Goal: Information Seeking & Learning: Find specific fact

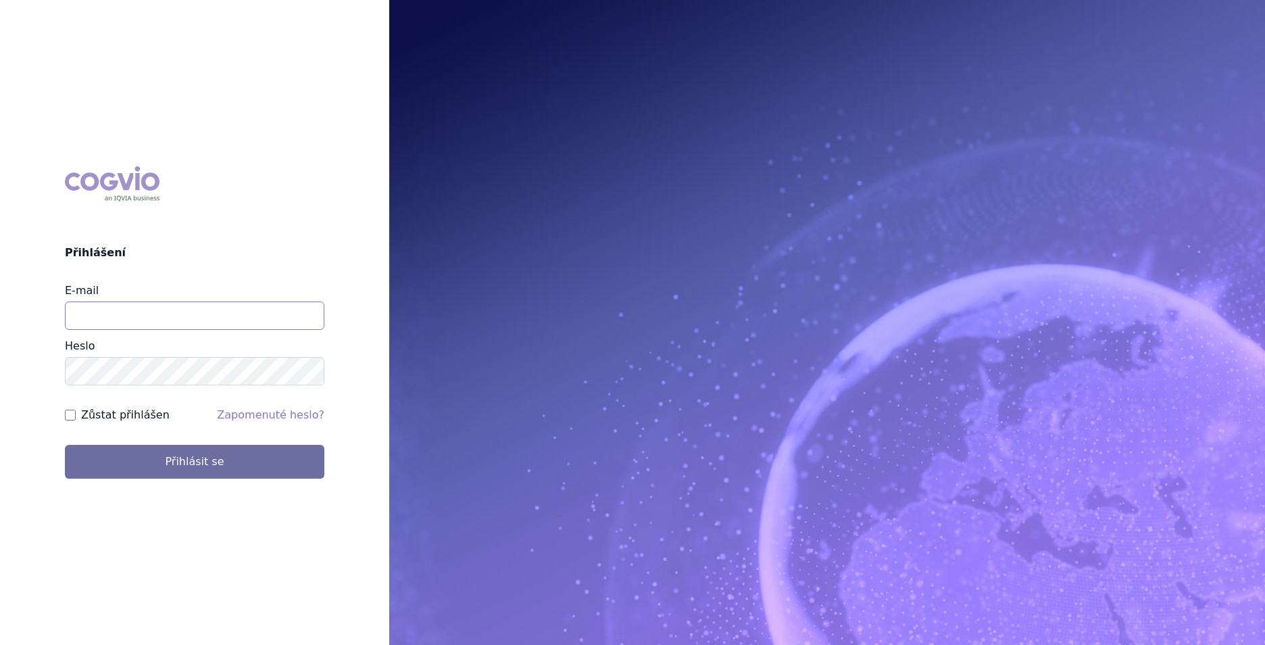
click at [209, 322] on input "E-mail" at bounding box center [195, 315] width 260 height 28
type input "pavlina.arichtevova@ucb.com"
click at [65, 445] on button "Přihlásit se" at bounding box center [195, 462] width 260 height 34
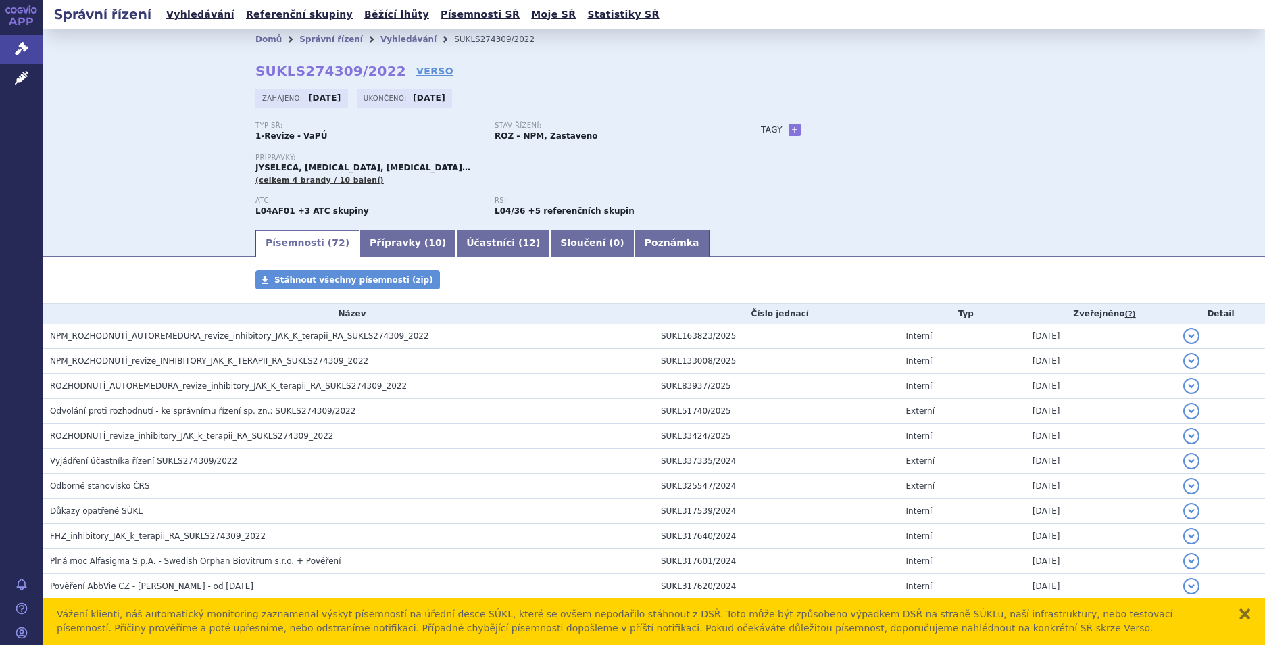
click at [1252, 612] on div "Vážení klienti, náš automatický monitoring zaznamenal výskyt písemností na úřed…" at bounding box center [654, 621] width 1222 height 47
click at [1247, 613] on button "zavřít" at bounding box center [1245, 614] width 14 height 14
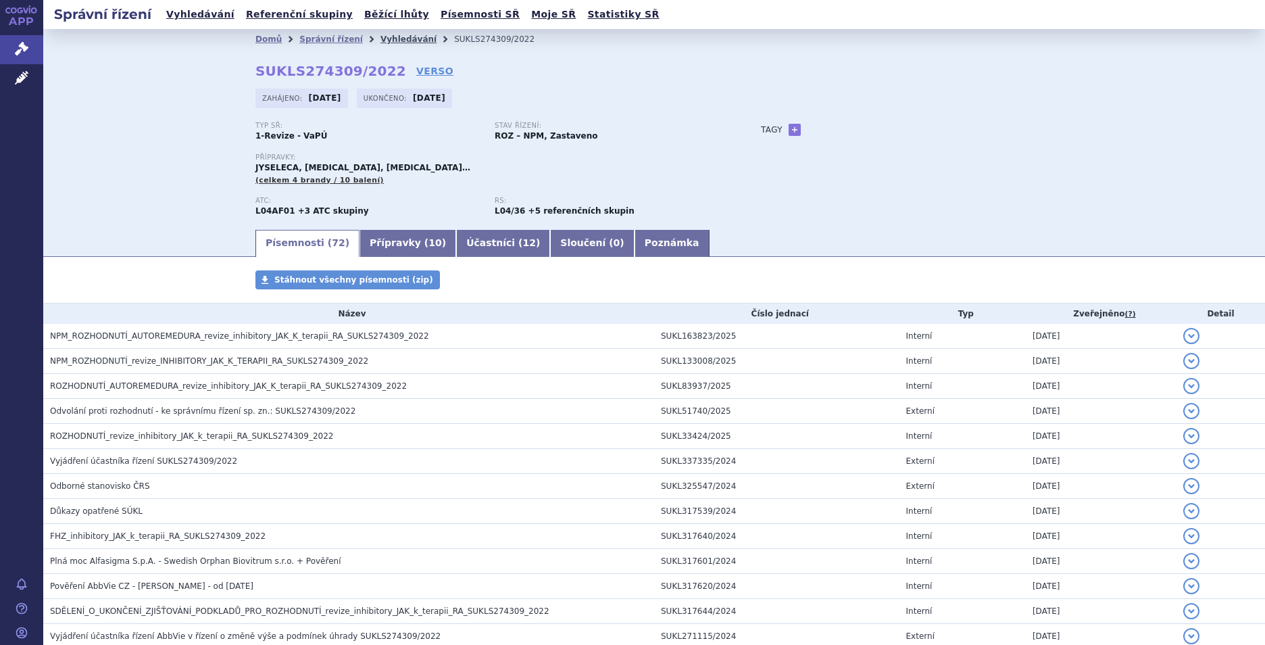
click at [387, 40] on link "Vyhledávání" at bounding box center [409, 38] width 56 height 9
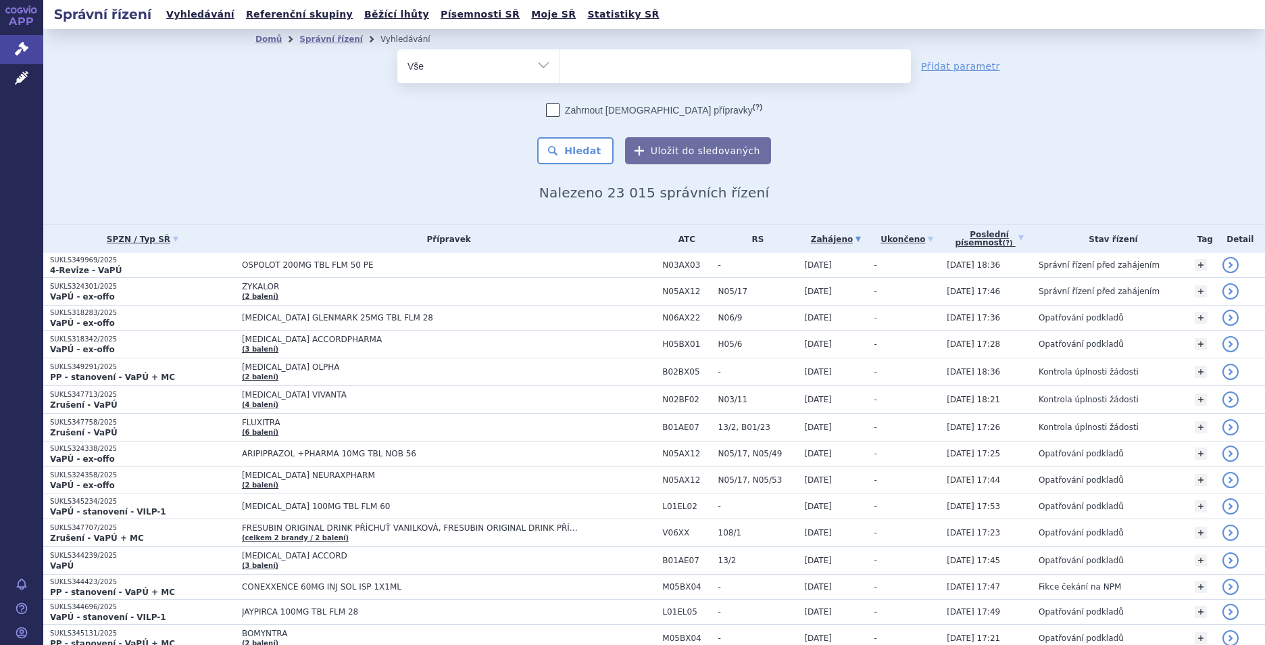
click at [582, 64] on ul at bounding box center [735, 63] width 351 height 28
click at [560, 64] on select at bounding box center [560, 66] width 1 height 34
type input "ot"
type input "ote"
type input "otez"
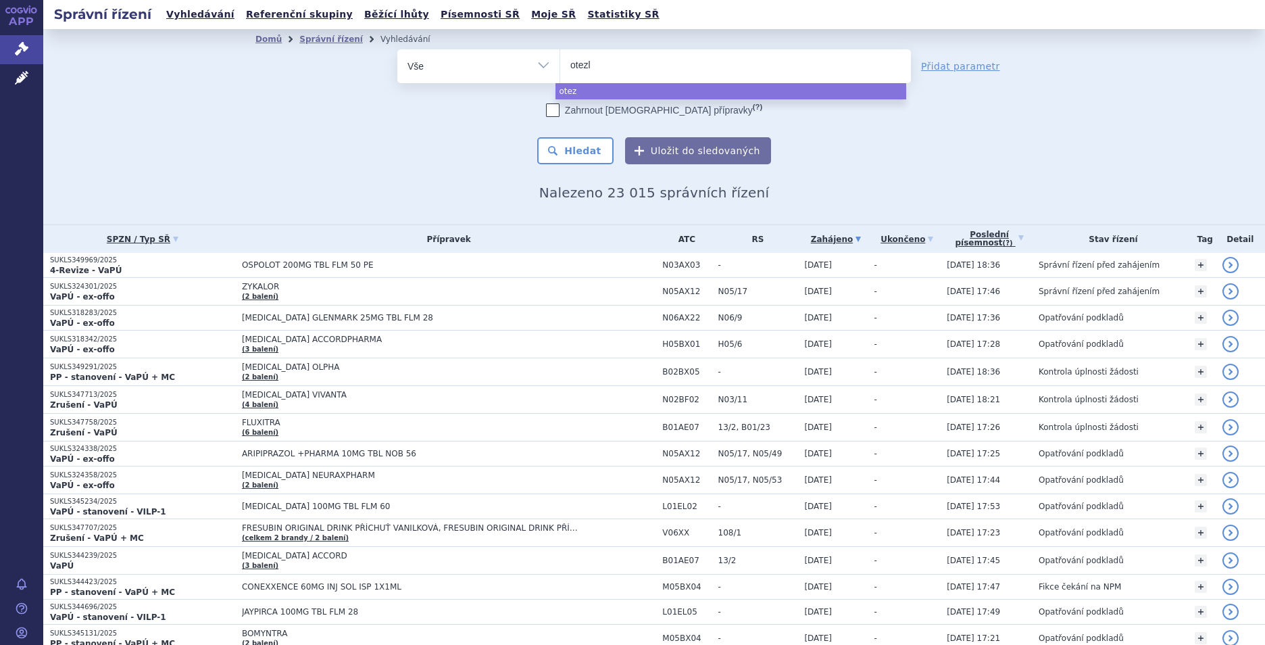
type input "otezla"
select select "otezla"
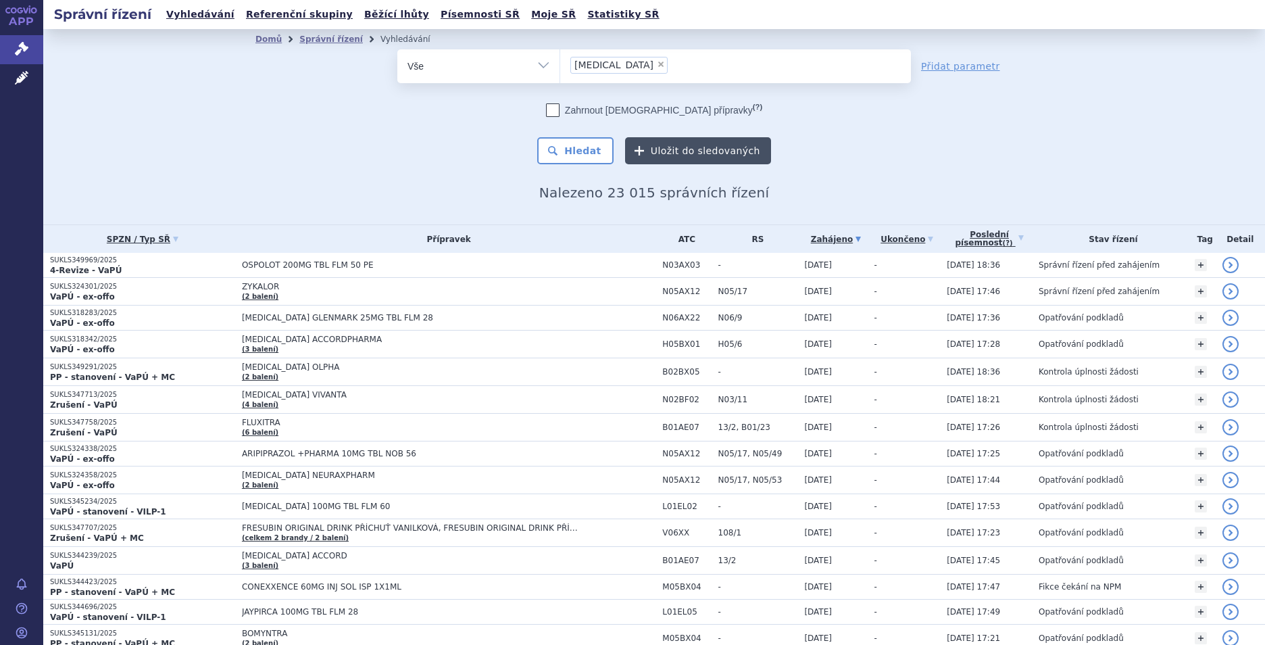
click at [700, 153] on button "Uložit do sledovaných" at bounding box center [698, 150] width 146 height 27
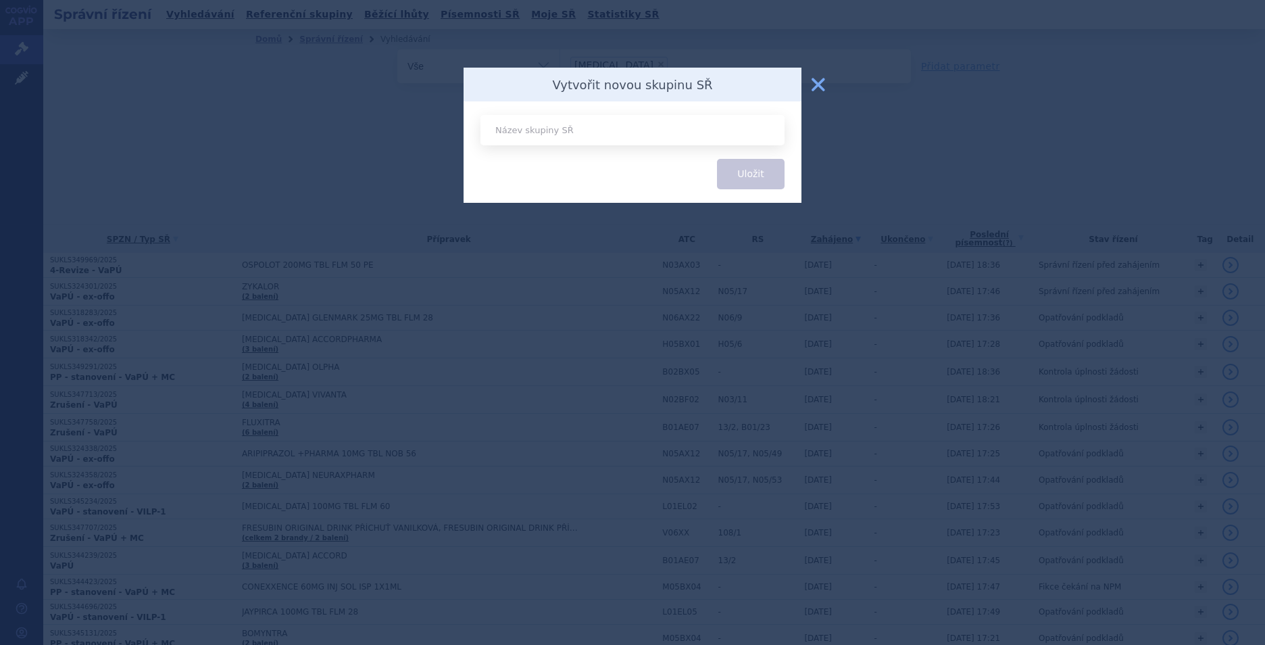
click at [821, 72] on button "zavřít" at bounding box center [818, 84] width 27 height 27
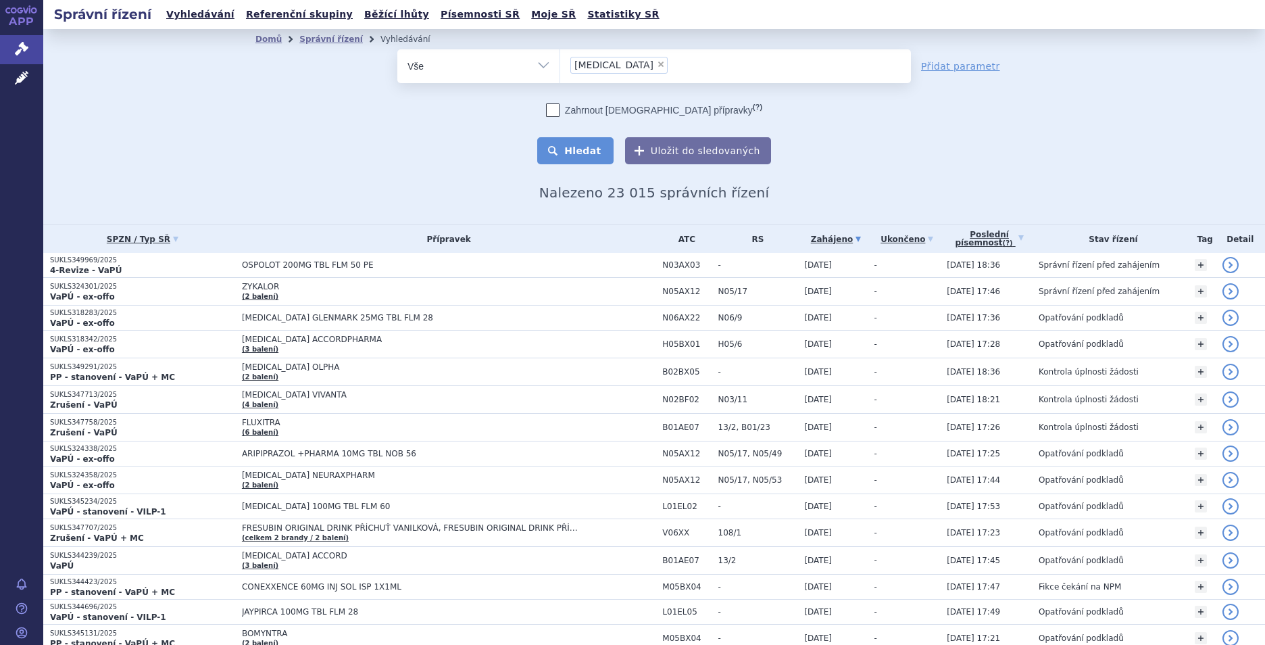
click at [583, 147] on button "Hledat" at bounding box center [575, 150] width 76 height 27
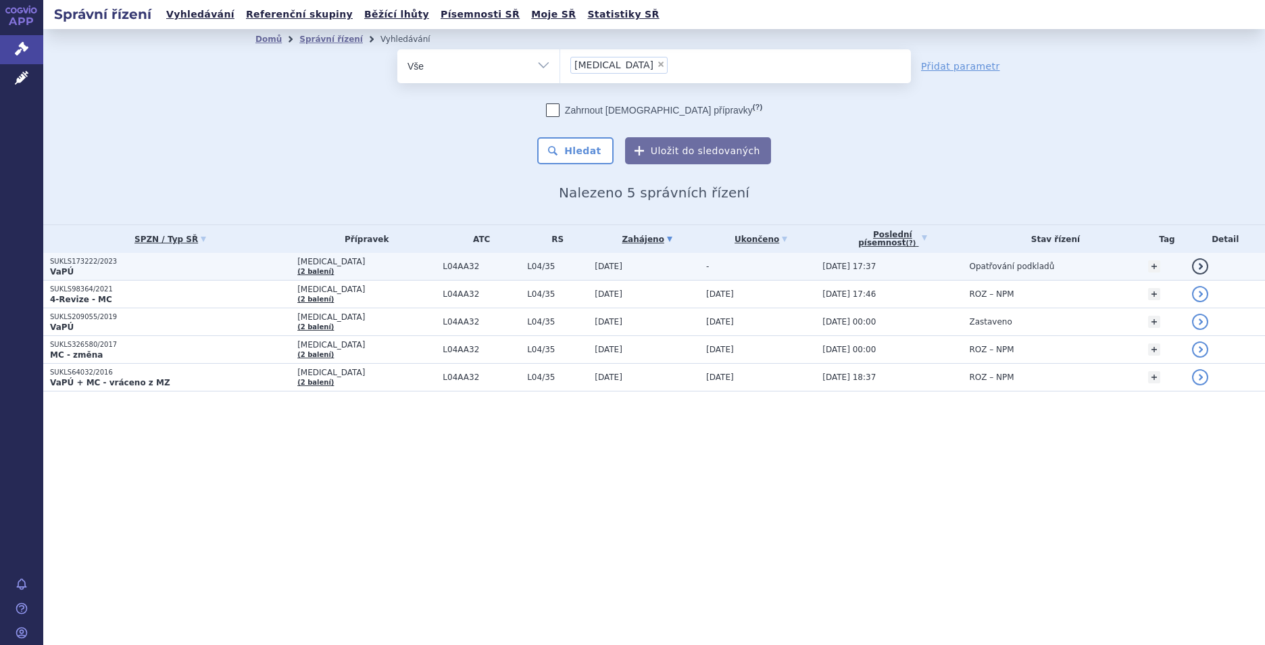
click at [172, 268] on p "VaPÚ" at bounding box center [170, 271] width 241 height 11
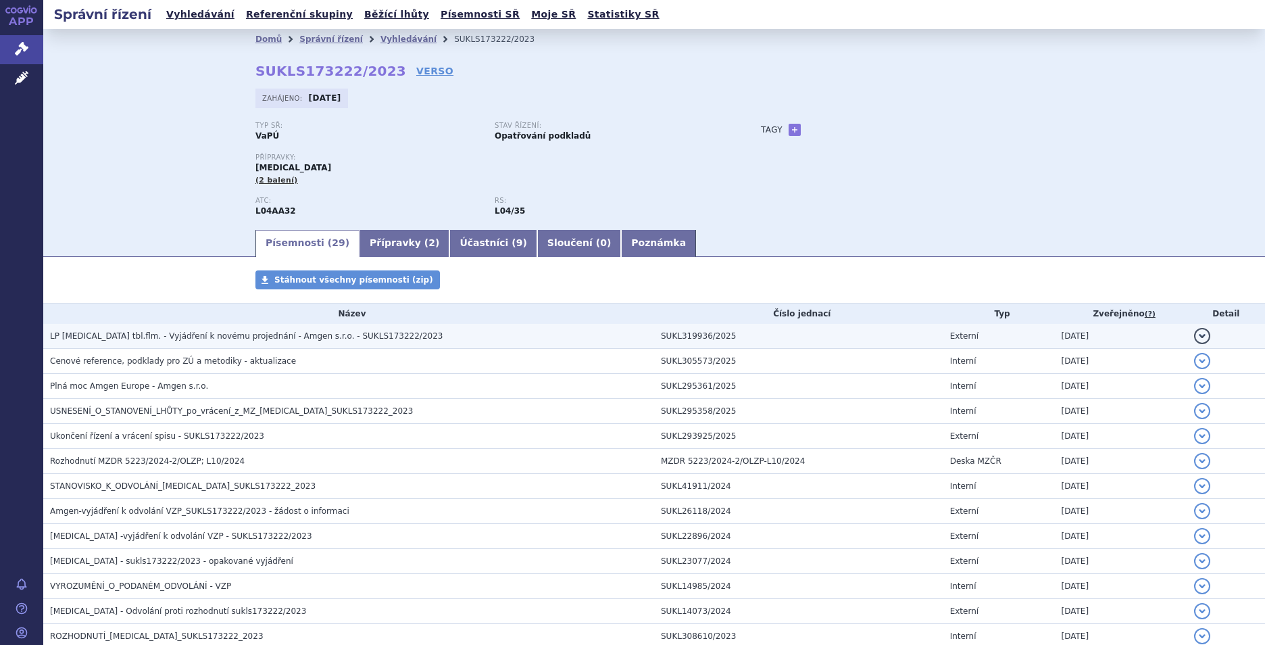
click at [441, 328] on td "LP OTEZLA tbl.flm. - Vyjádření k novému projednání - Amgen s.r.o. - SUKLS173222…" at bounding box center [348, 336] width 611 height 25
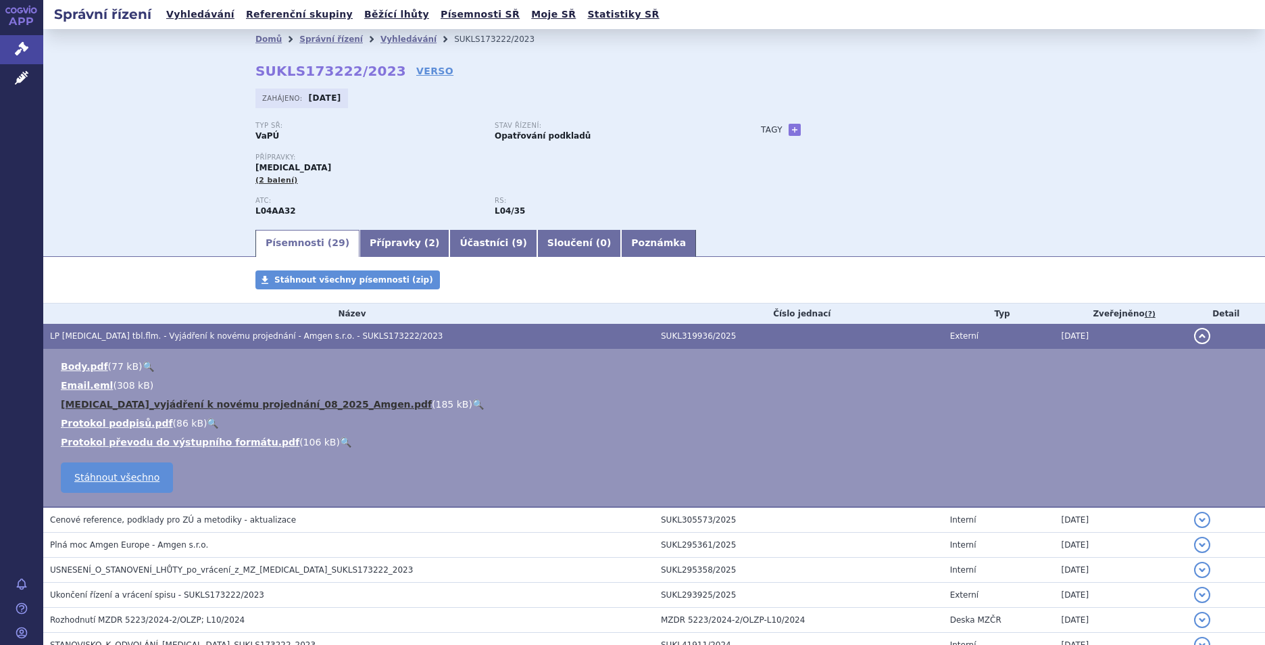
click at [231, 404] on link "Otezla_vyjádření k novému projednání_08_2025_Amgen.pdf" at bounding box center [246, 404] width 371 height 11
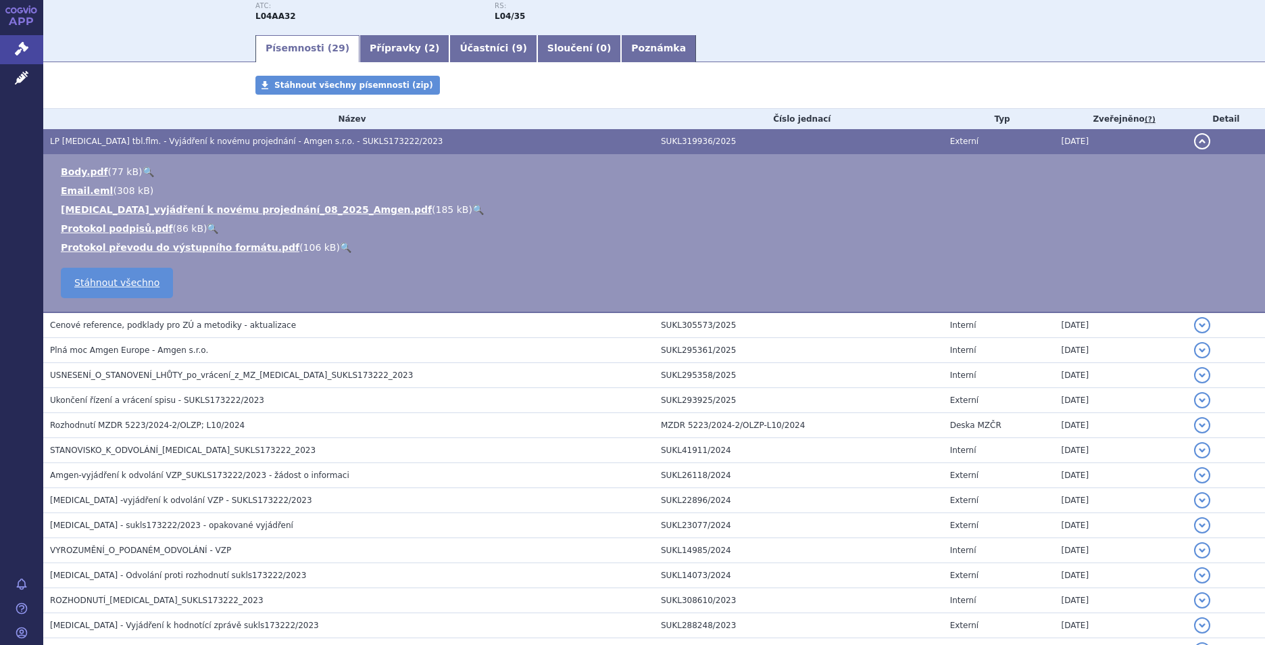
scroll to position [270, 0]
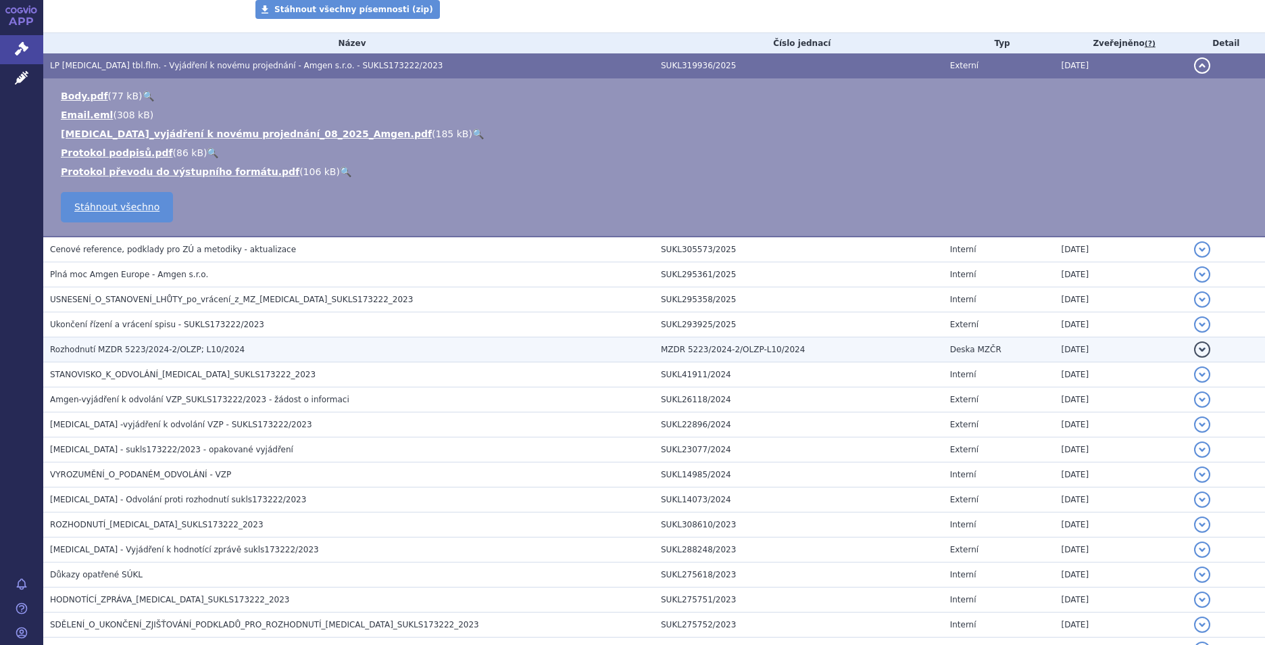
click at [121, 343] on h3 "Rozhodnutí MZDR 5223/2024-2/OLZP; L10/2024" at bounding box center [352, 350] width 604 height 14
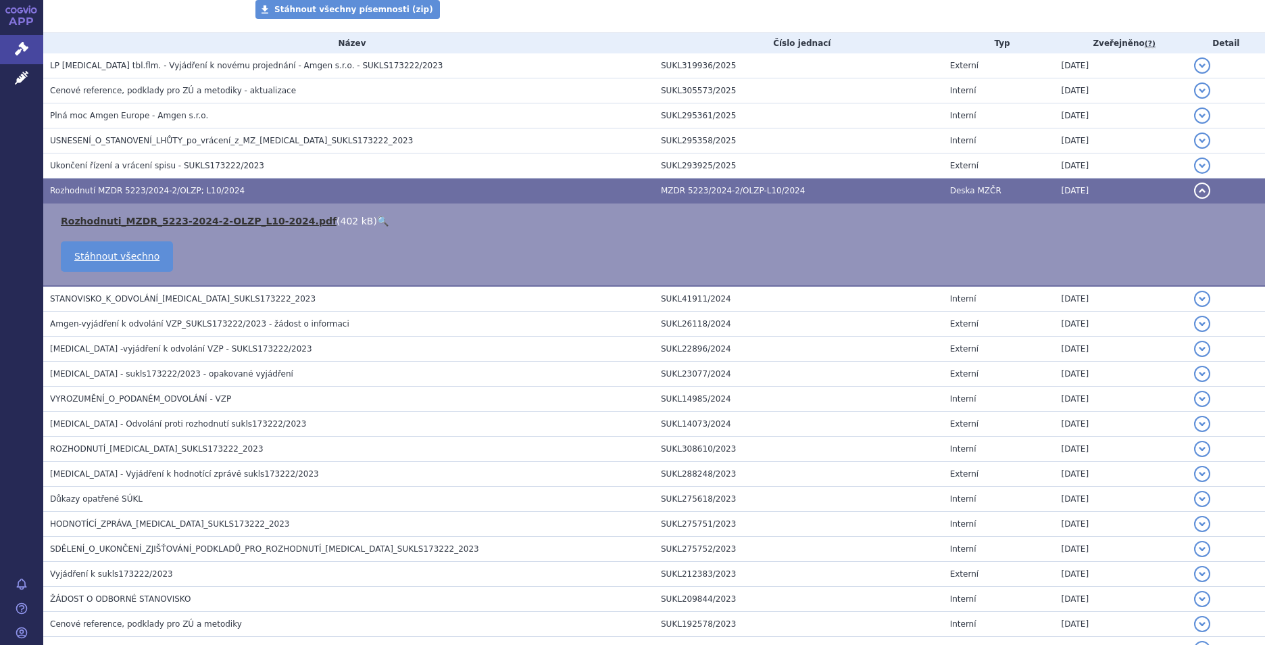
click at [215, 216] on link "Rozhodnuti_MZDR_5223-2024-2-OLZP_L10-2024.pdf" at bounding box center [199, 221] width 276 height 11
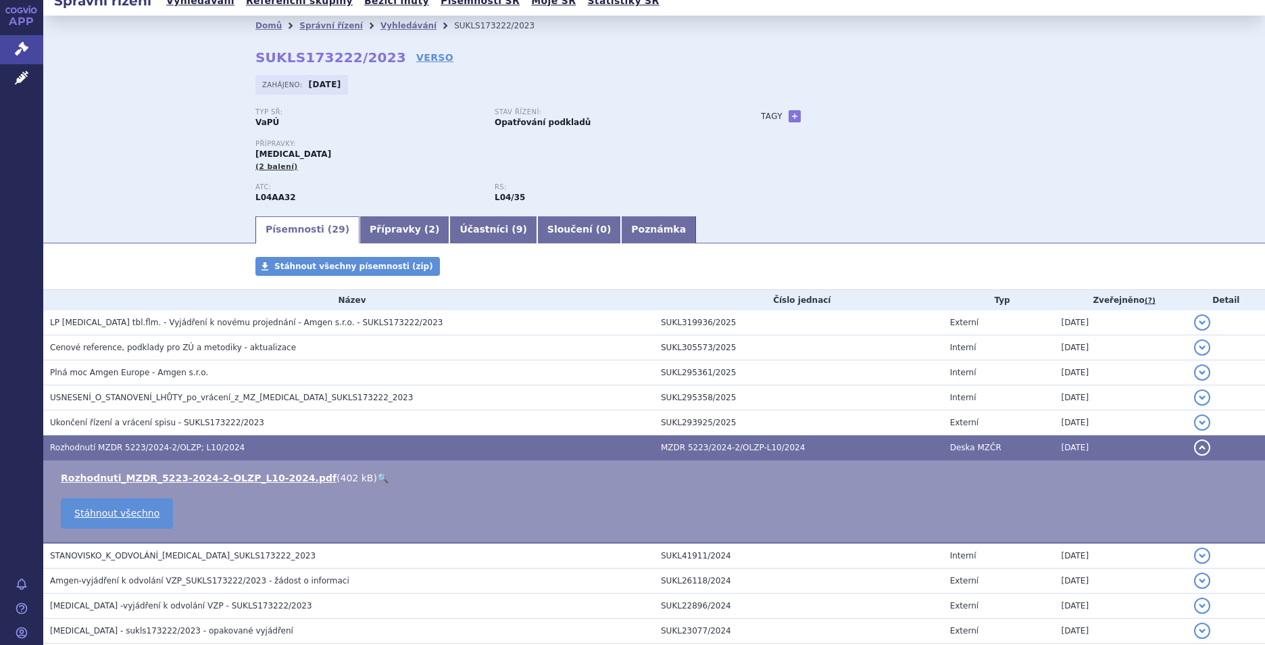
scroll to position [0, 0]
